Goal: Navigation & Orientation: Understand site structure

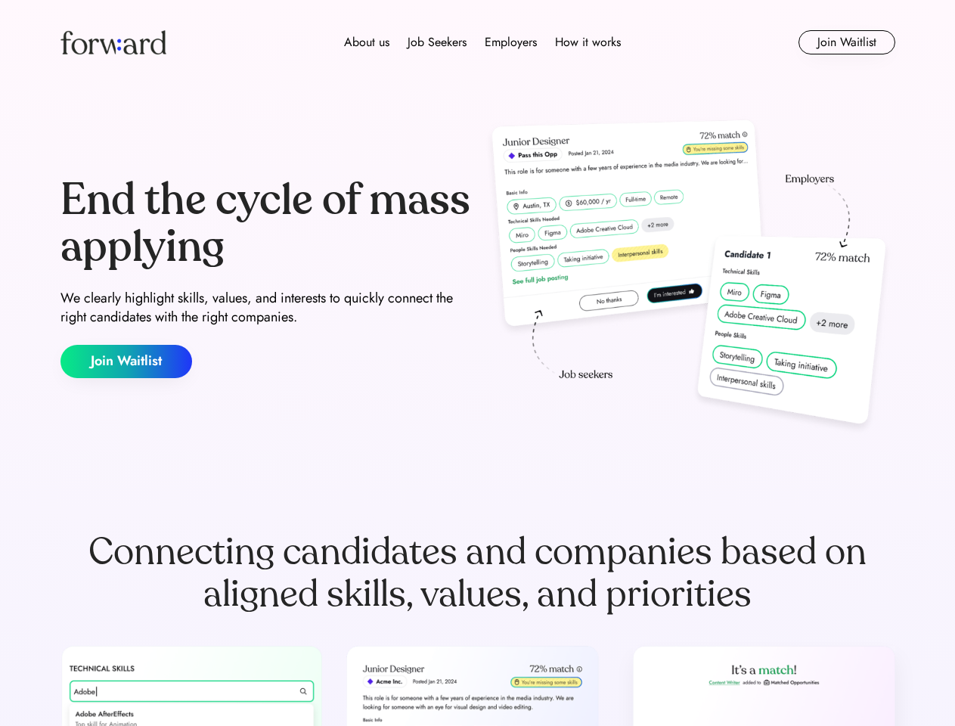
click at [477, 363] on div "End the cycle of mass applying We clearly highlight skills, values, and interes…" at bounding box center [477, 277] width 834 height 325
click at [478, 42] on div "About us Job Seekers Employers How it works" at bounding box center [482, 42] width 596 height 18
click at [113, 42] on img at bounding box center [113, 42] width 106 height 24
click at [482, 42] on div "About us Job Seekers Employers How it works" at bounding box center [482, 42] width 596 height 18
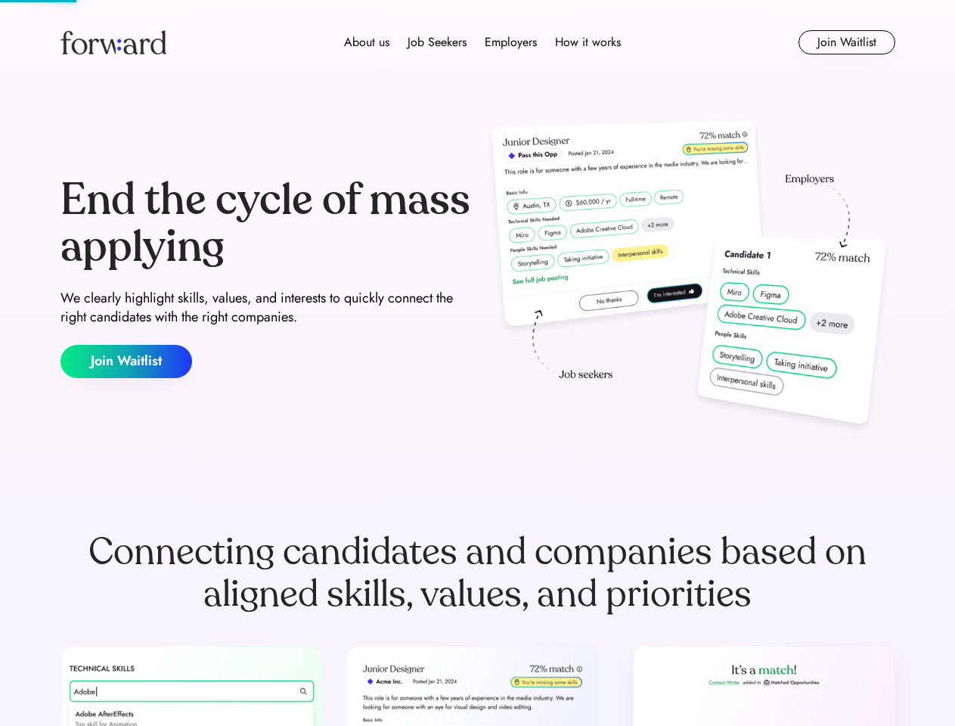
click at [367, 42] on div "About us" at bounding box center [366, 42] width 45 height 18
click at [437, 42] on div "Job Seekers" at bounding box center [436, 42] width 59 height 18
click at [510, 42] on div "Employers" at bounding box center [511, 42] width 52 height 18
click at [587, 42] on div "How it works" at bounding box center [588, 42] width 66 height 18
click at [846, 42] on button "Join Waitlist" at bounding box center [846, 42] width 97 height 24
